Goal: Information Seeking & Learning: Learn about a topic

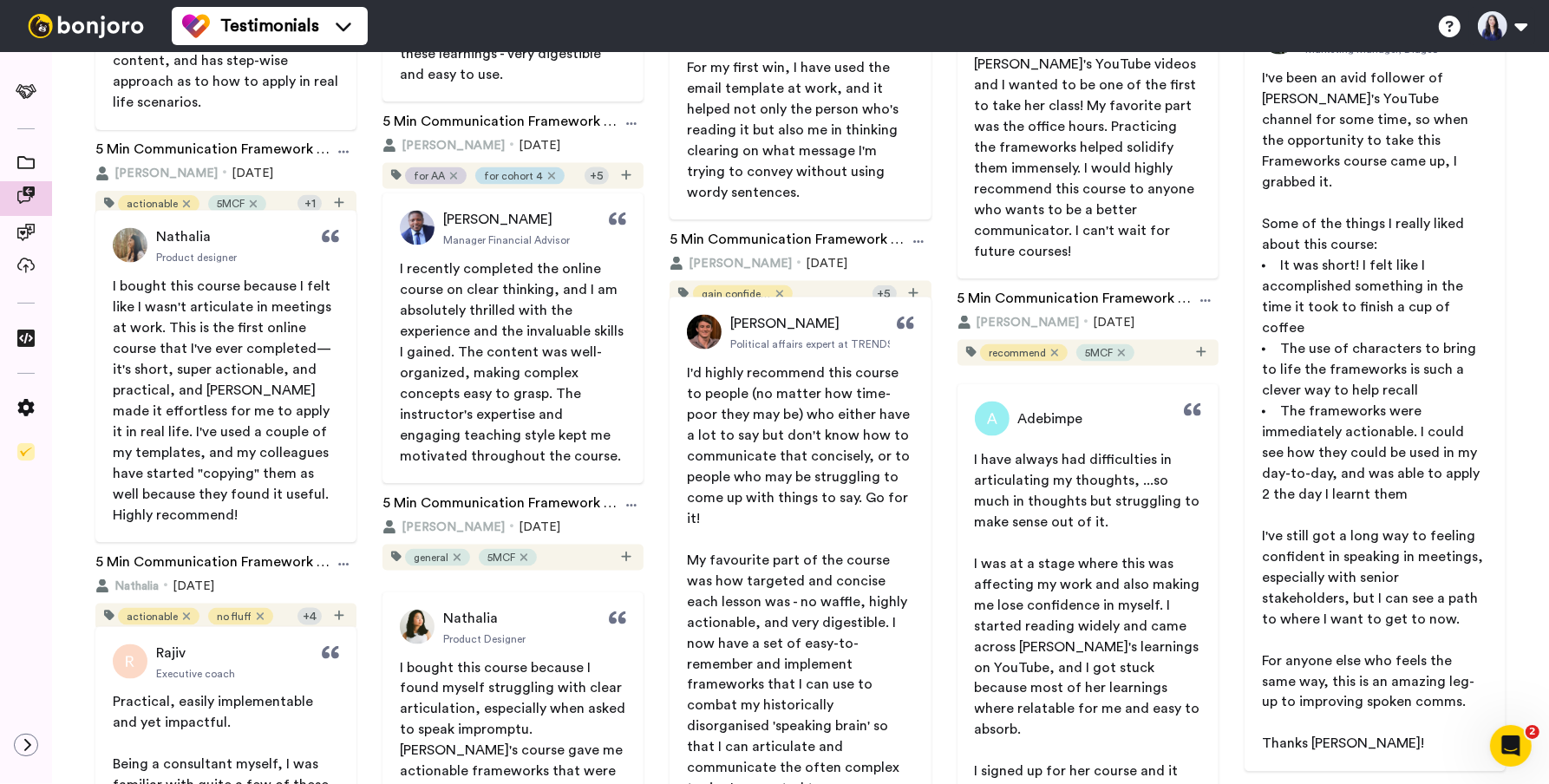
scroll to position [2465, 0]
click at [1520, 739] on icon "Open Intercom Messenger" at bounding box center [1508, 743] width 28 height 28
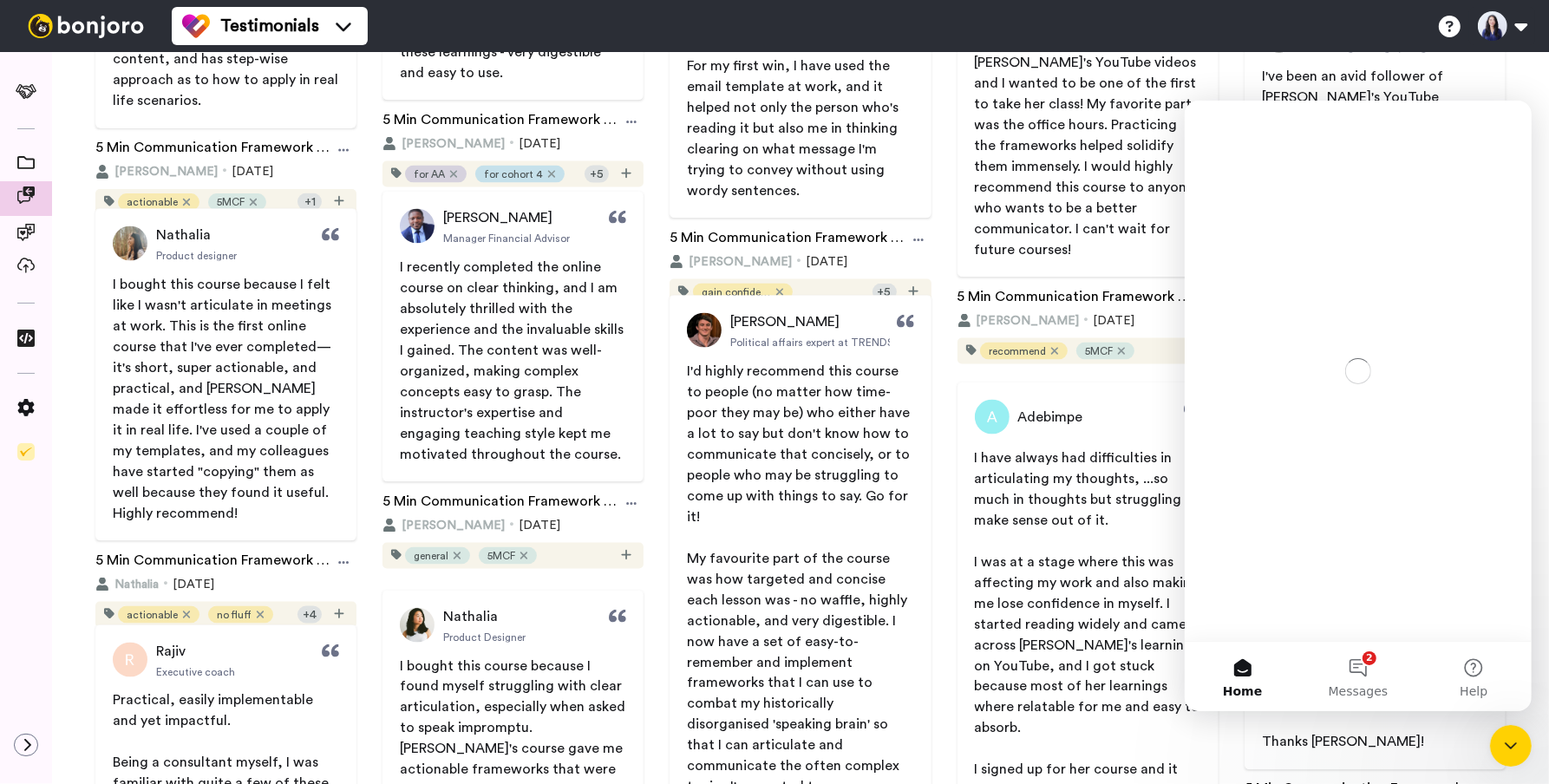
scroll to position [0, 0]
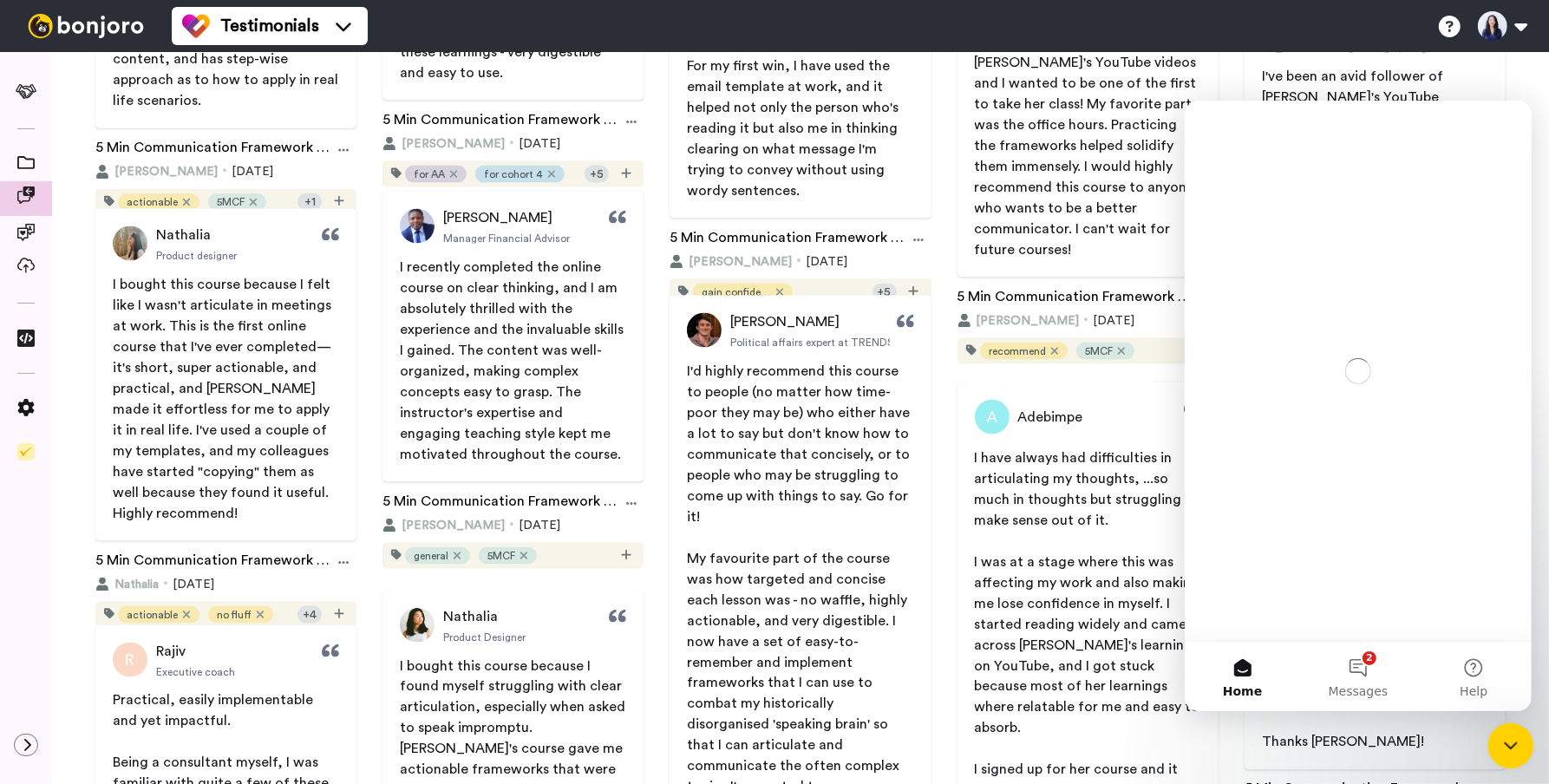
click at [1509, 745] on icon "Close Intercom Messenger" at bounding box center [1508, 742] width 20 height 20
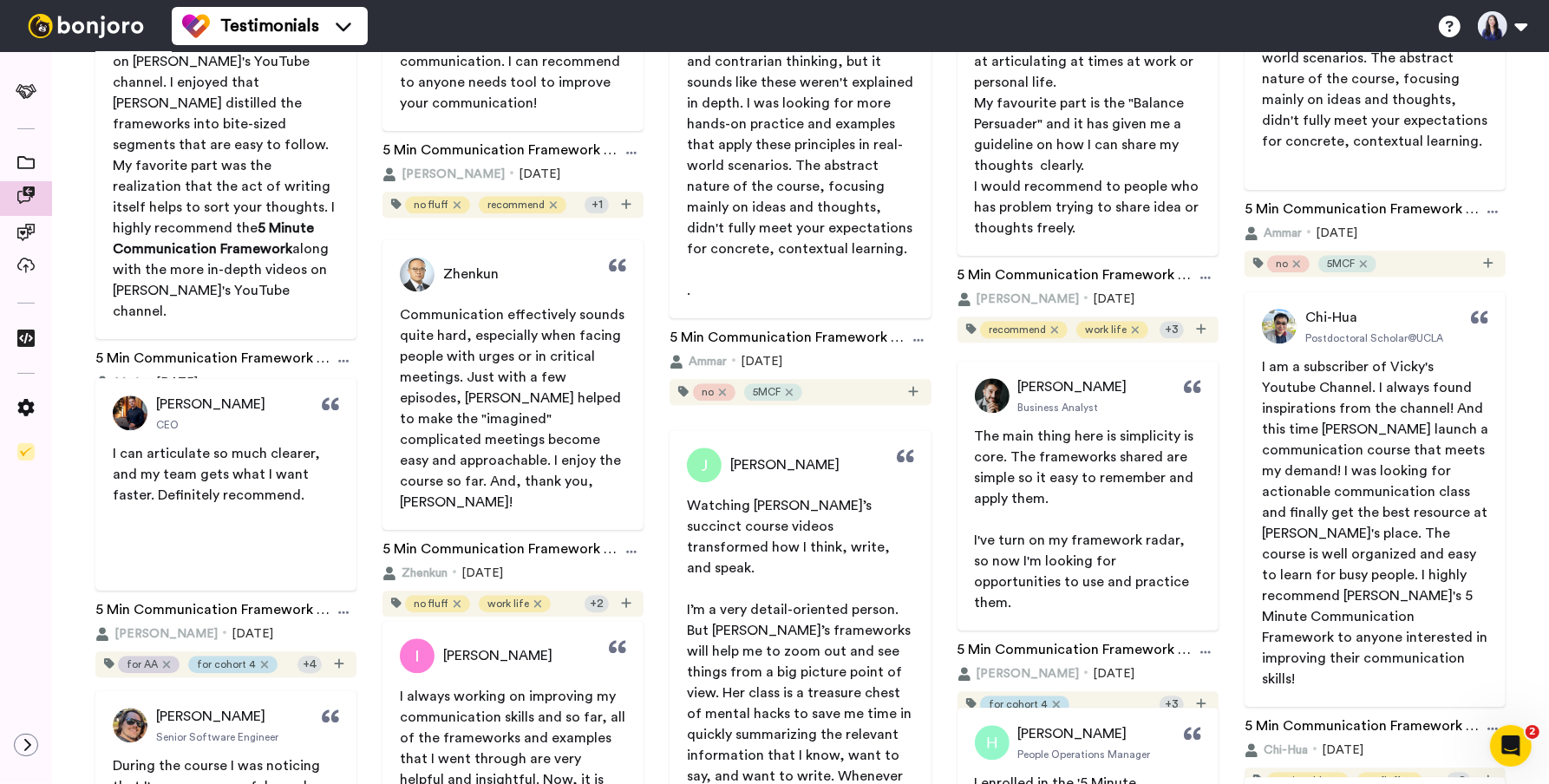
scroll to position [3946, 0]
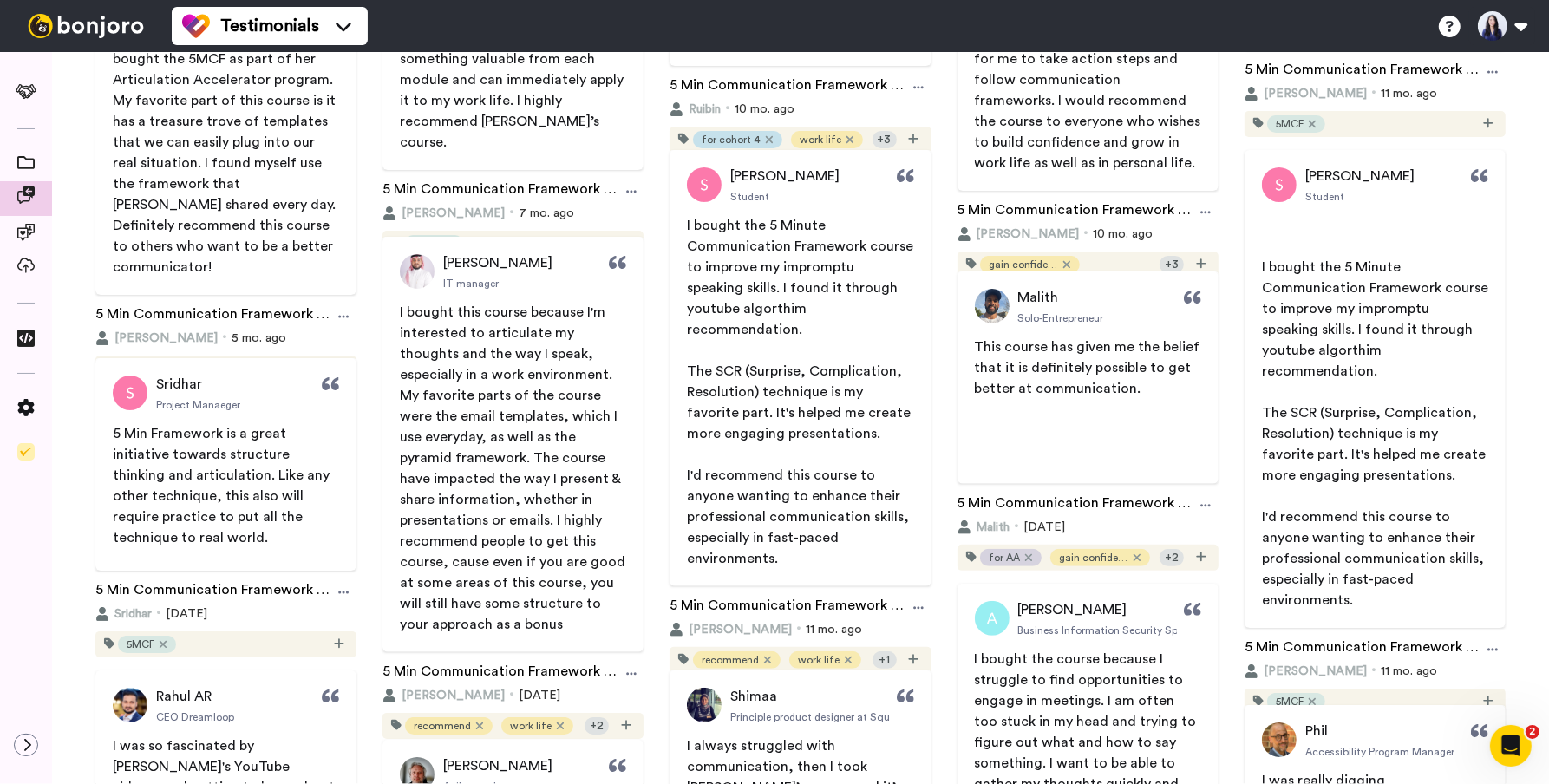
scroll to position [410, 0]
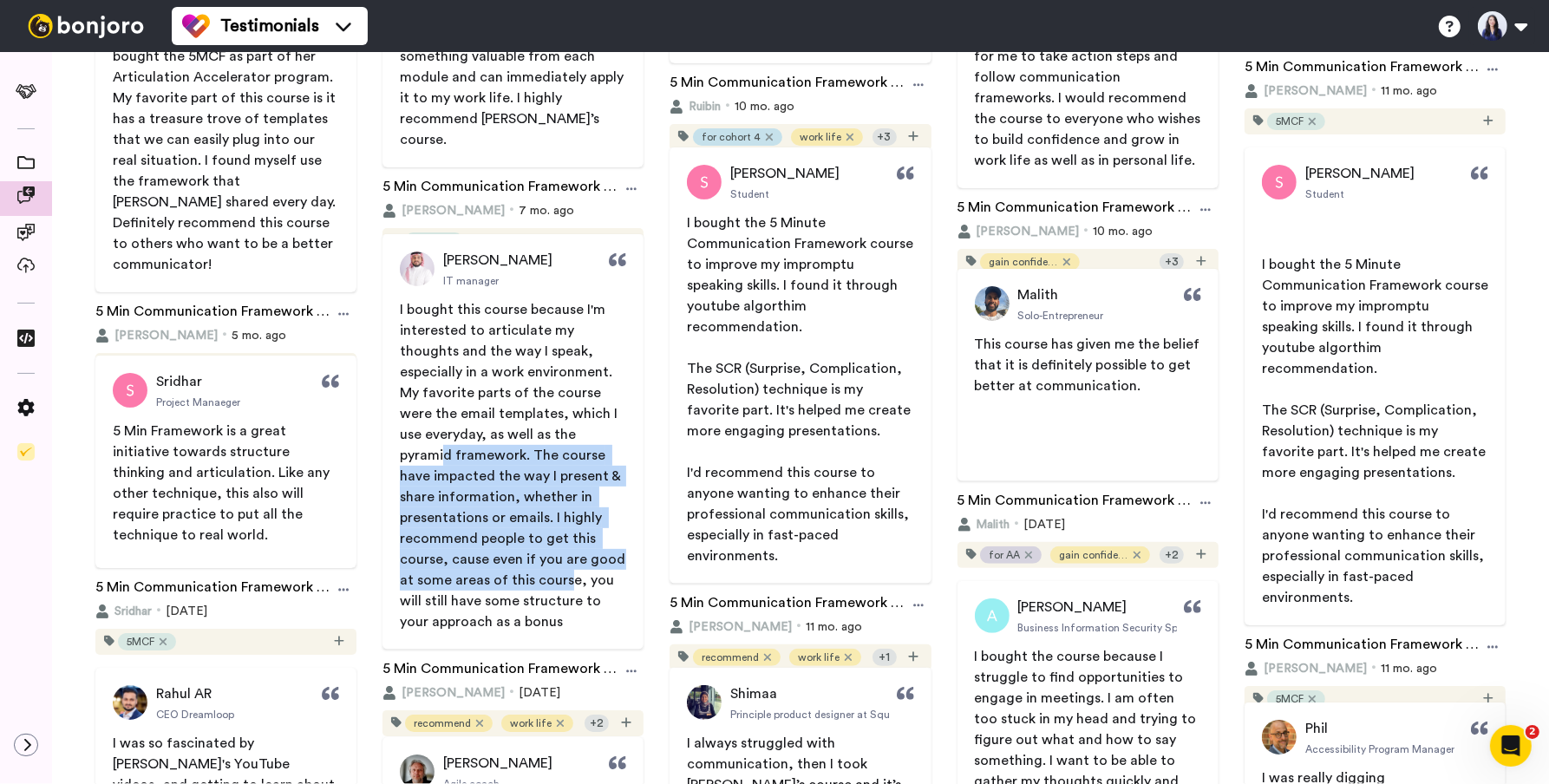
drag, startPoint x: 512, startPoint y: 424, endPoint x: 599, endPoint y: 559, distance: 160.6
click at [599, 560] on span "I bought this course because I'm interested to articulate my thoughts and the w…" at bounding box center [514, 466] width 229 height 326
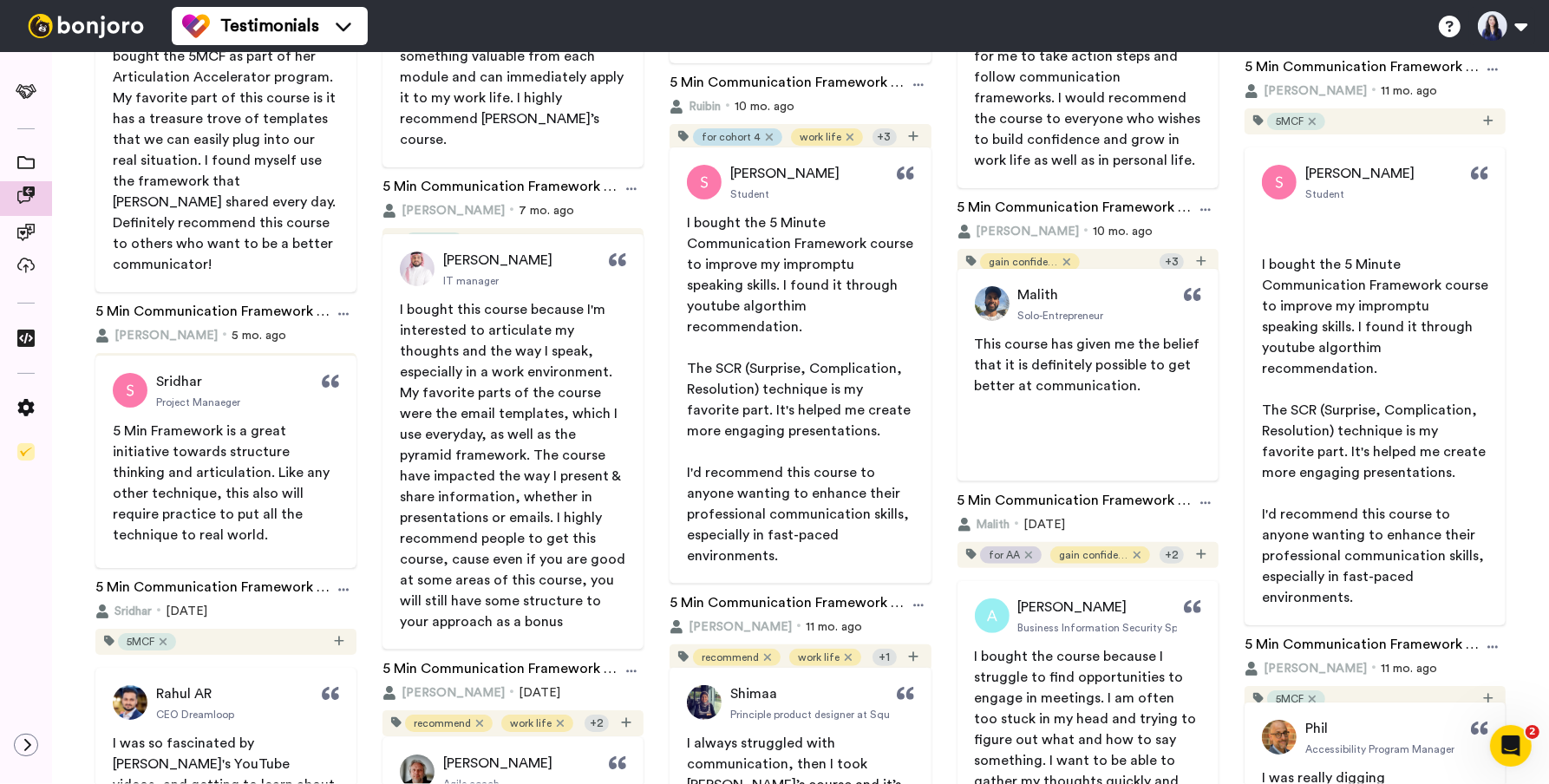
click at [592, 574] on span "I bought this course because I'm interested to articulate my thoughts and the w…" at bounding box center [514, 466] width 229 height 326
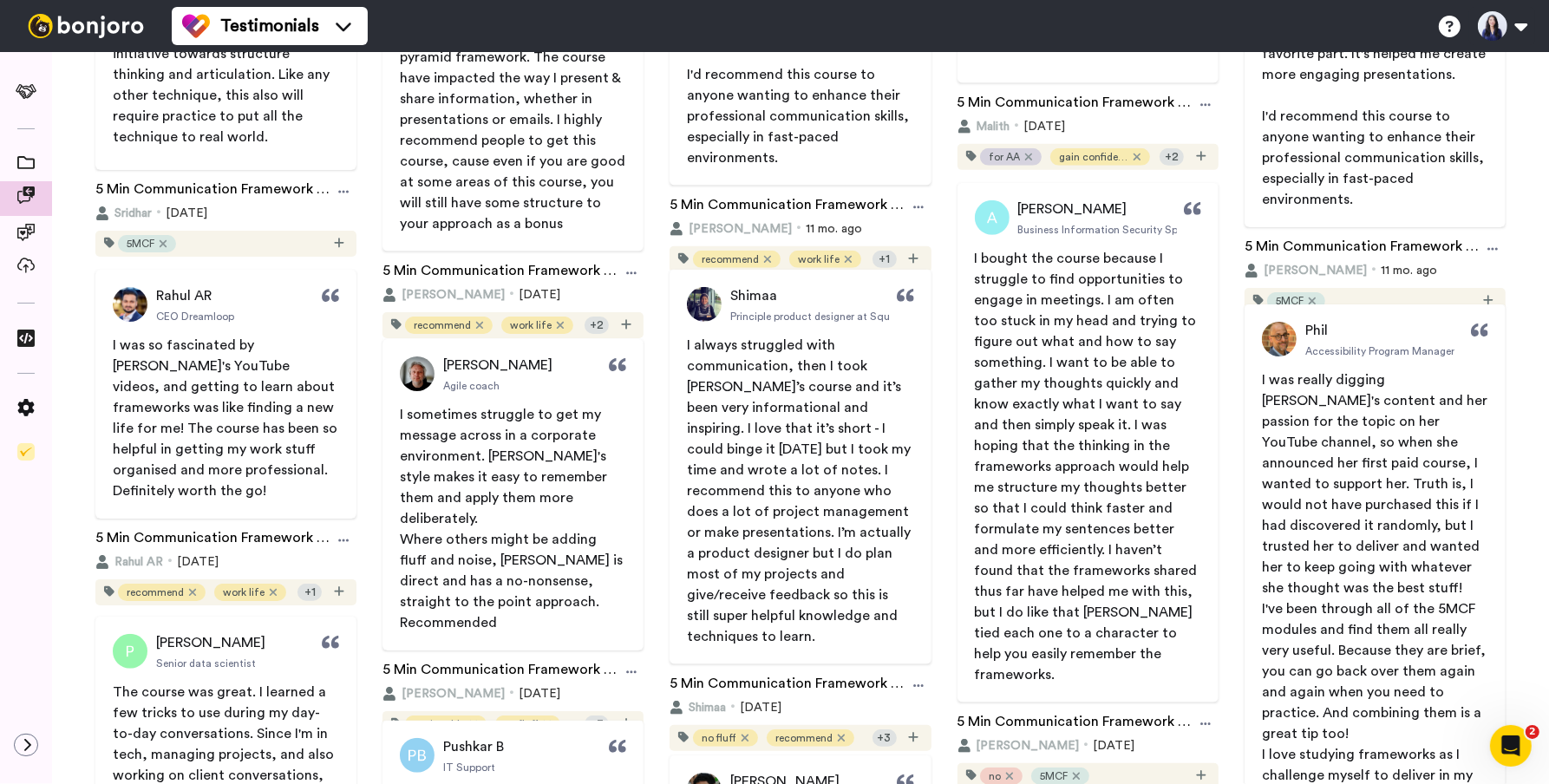
scroll to position [0, 0]
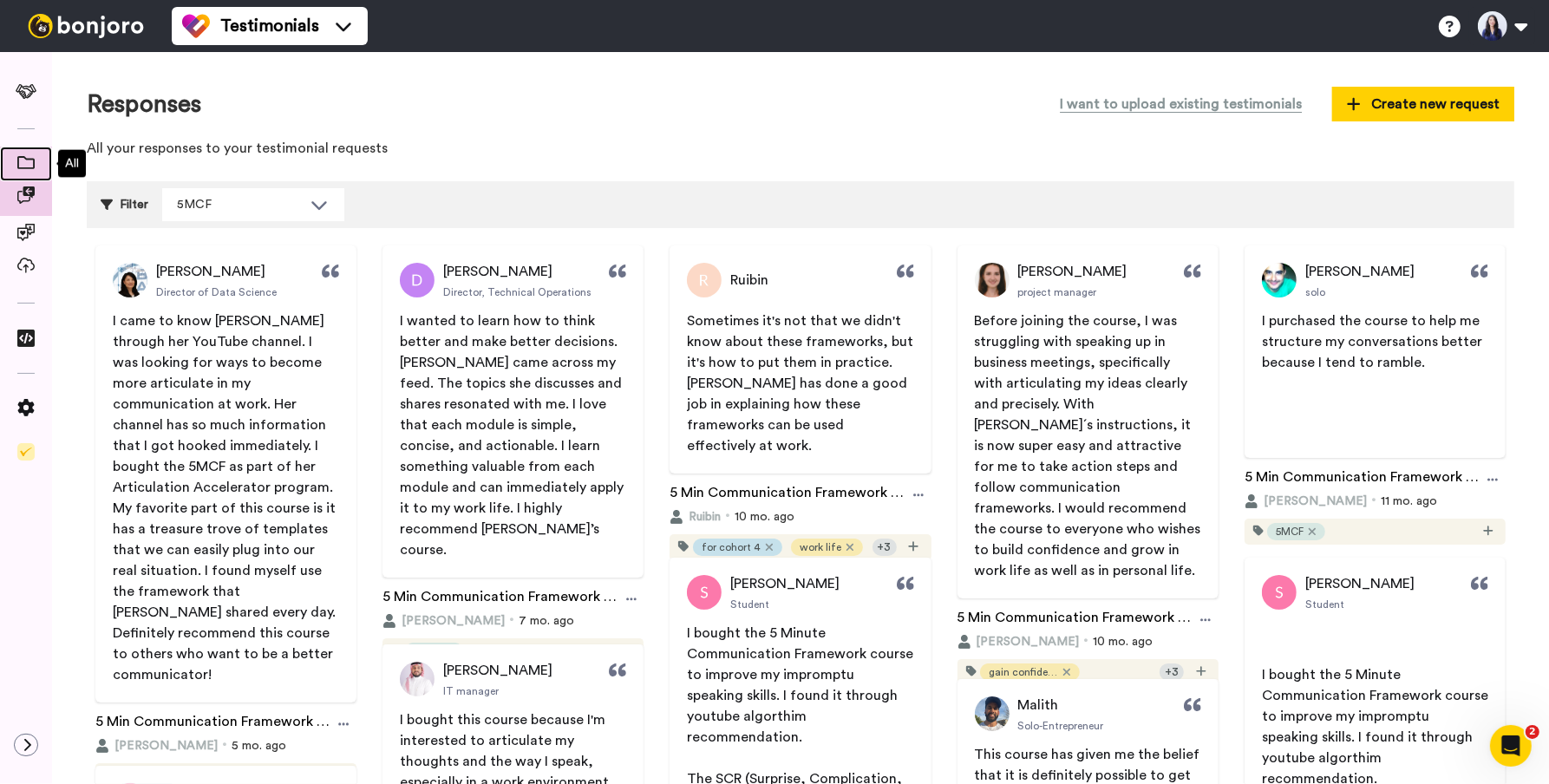
click at [34, 148] on div at bounding box center [25, 164] width 52 height 35
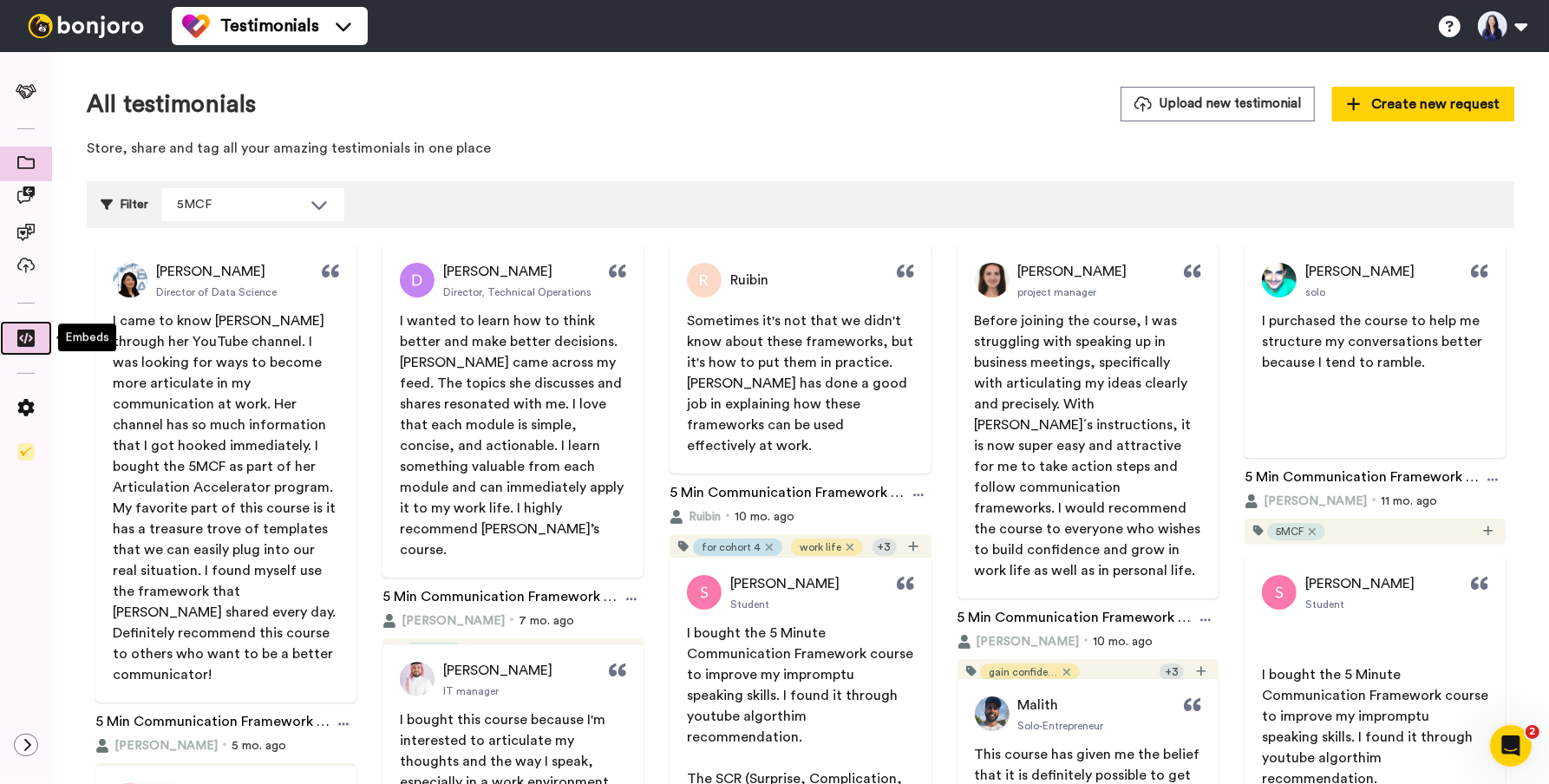
click at [35, 325] on div at bounding box center [25, 338] width 52 height 30
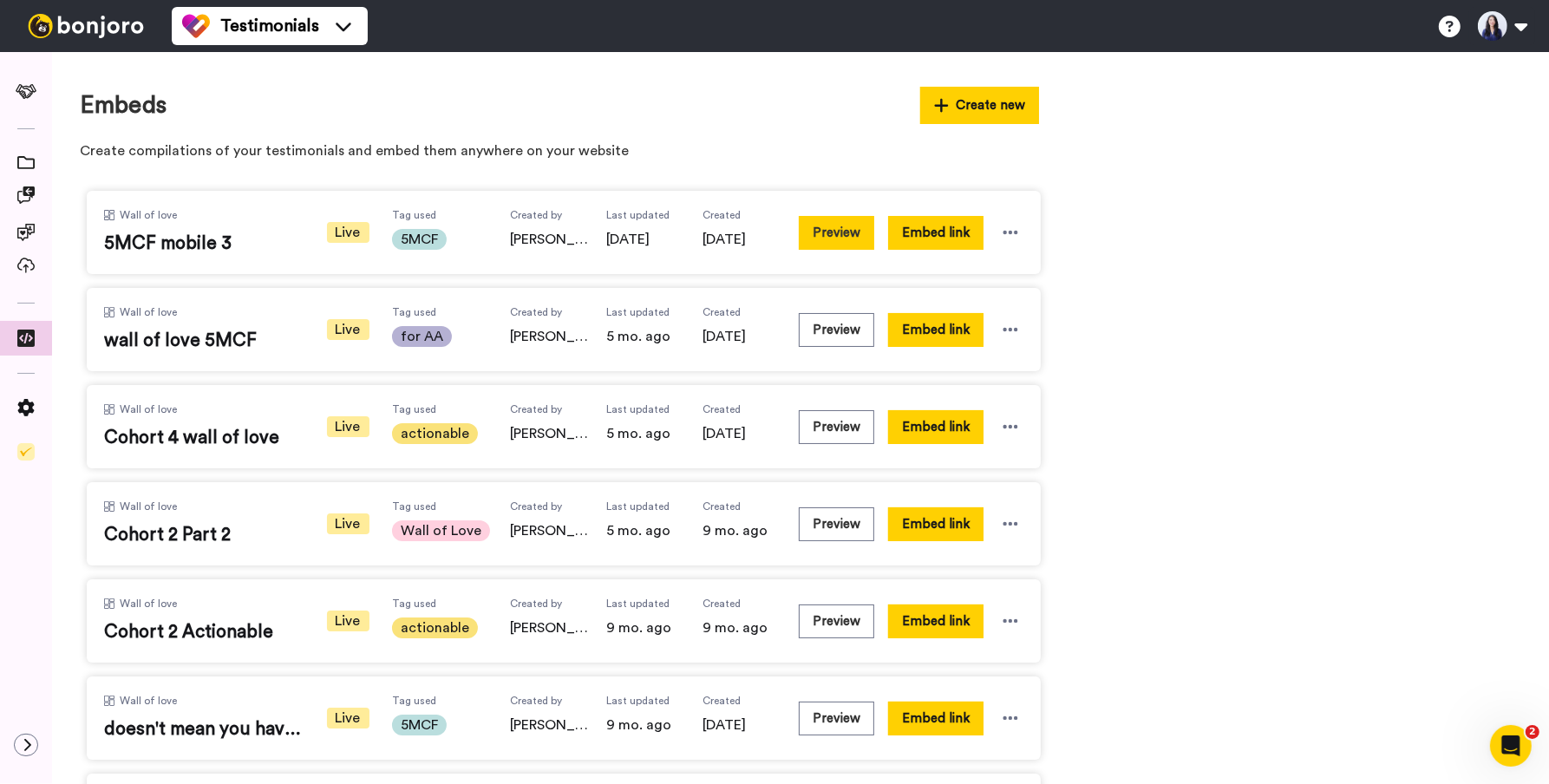
click at [841, 242] on button "Preview" at bounding box center [836, 233] width 75 height 34
click at [31, 160] on icon at bounding box center [26, 162] width 18 height 13
